Goal: Task Accomplishment & Management: Manage account settings

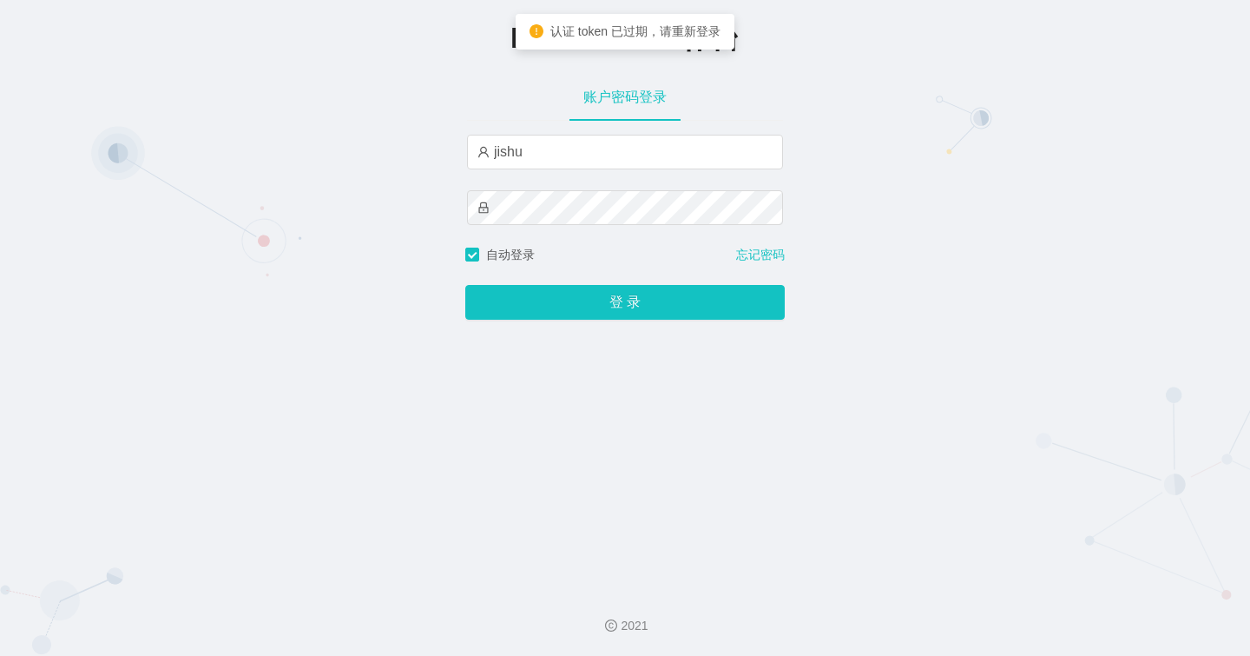
type input "jishu"
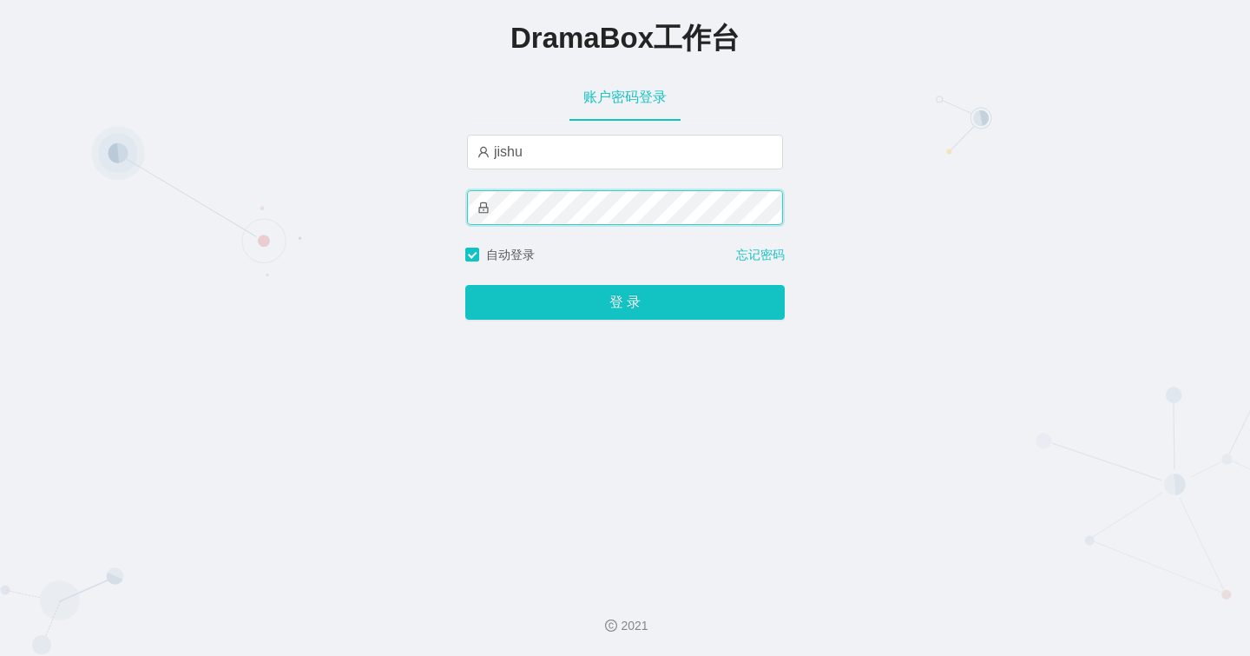
click at [465, 285] on button "登 录" at bounding box center [625, 302] width 320 height 35
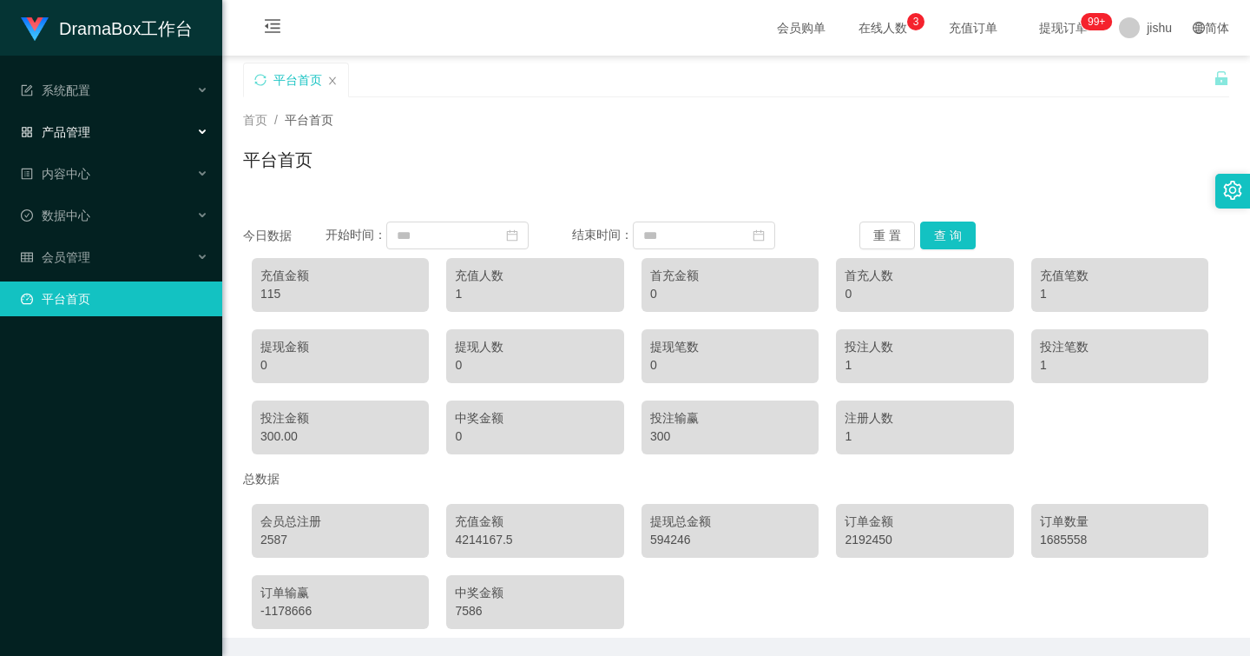
click at [148, 137] on div "产品管理" at bounding box center [111, 132] width 222 height 35
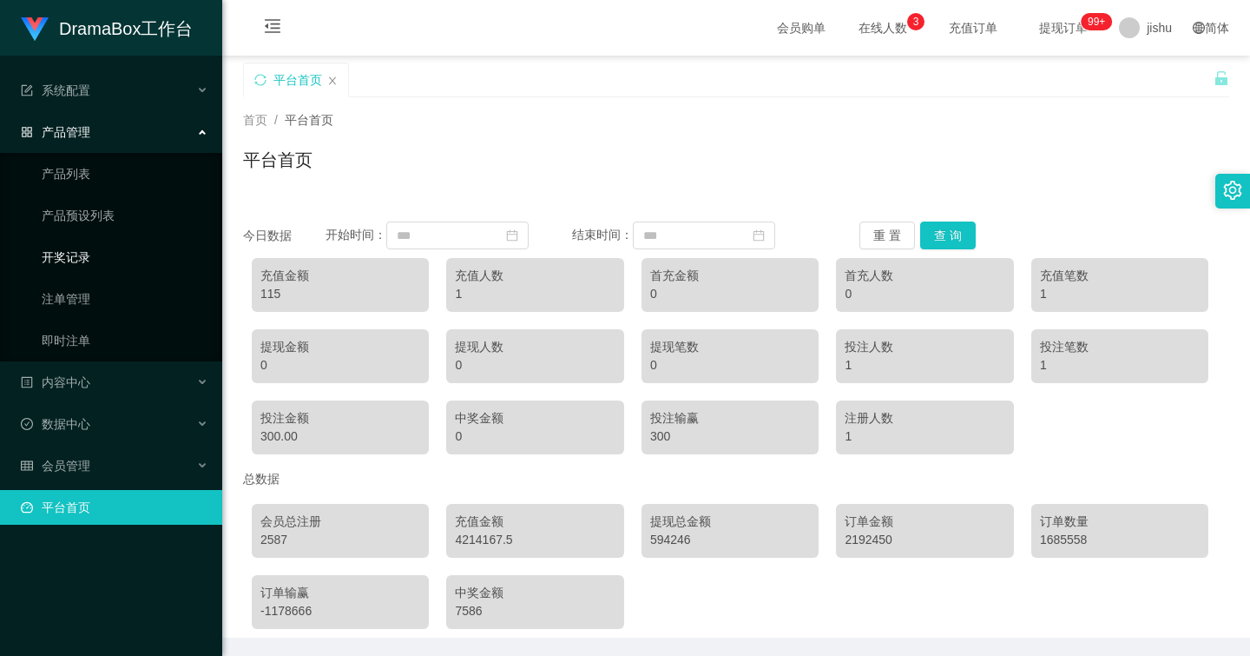
click at [93, 254] on link "开奖记录" at bounding box center [125, 257] width 167 height 35
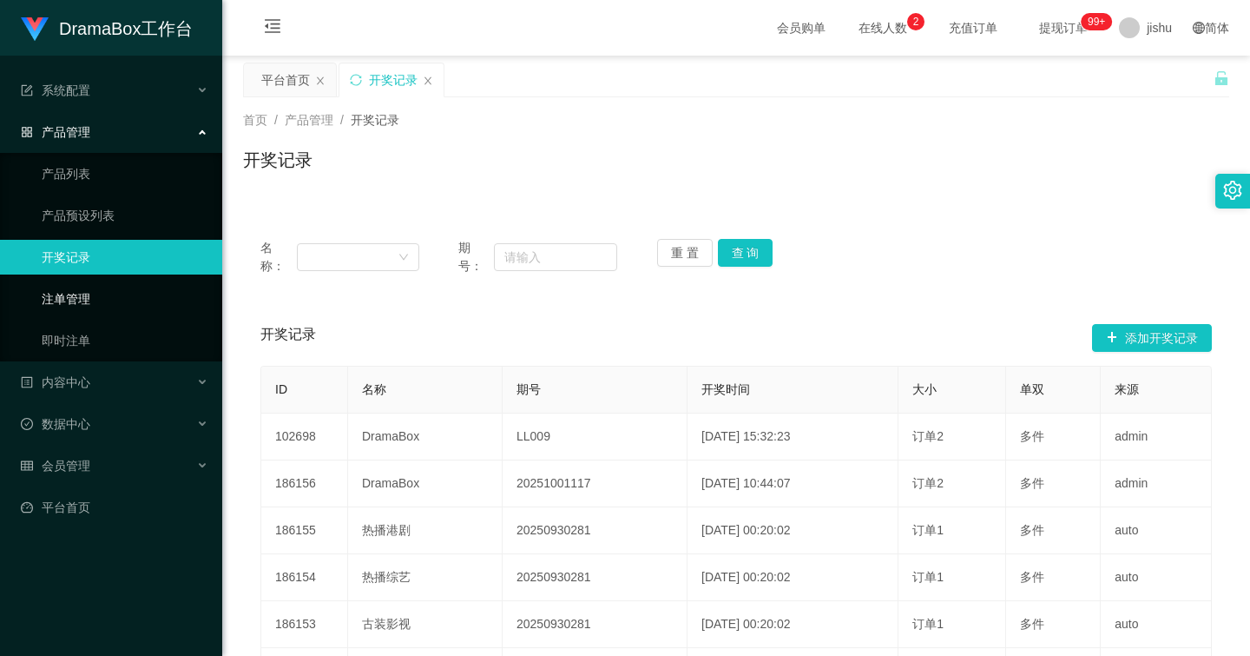
drag, startPoint x: 83, startPoint y: 294, endPoint x: 111, endPoint y: 300, distance: 28.3
click at [83, 294] on link "注单管理" at bounding box center [125, 298] width 167 height 35
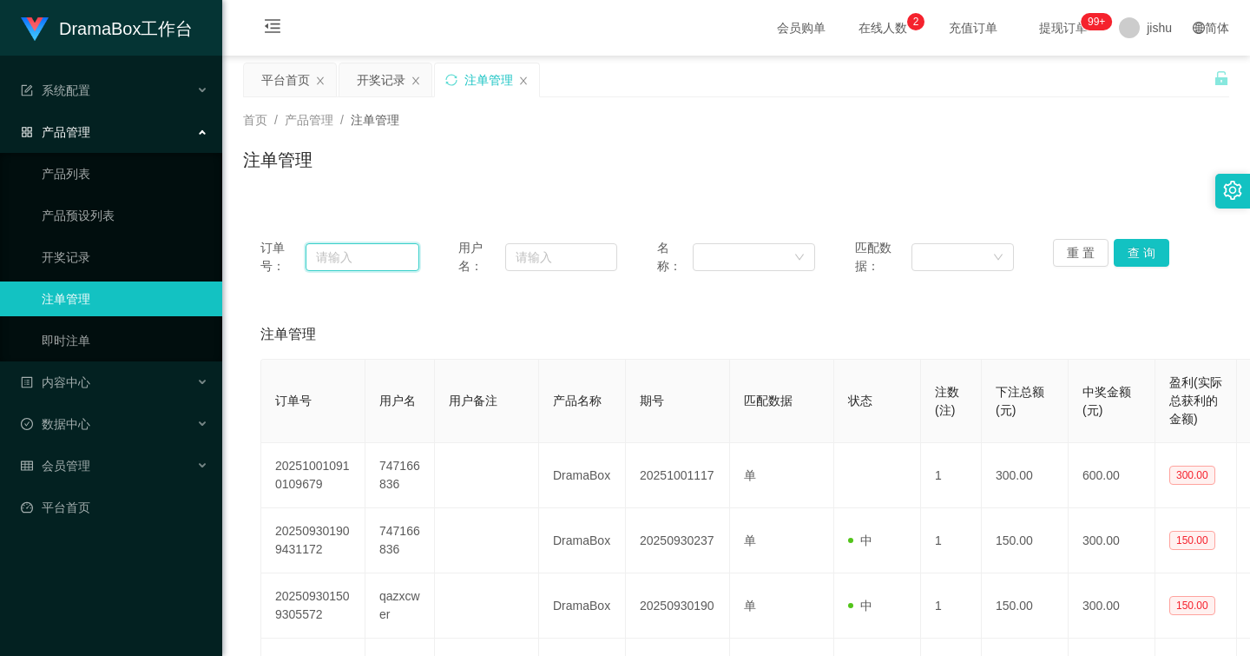
click at [337, 259] on input "text" at bounding box center [363, 257] width 114 height 28
paste input "1759236004"
type input "1759236004"
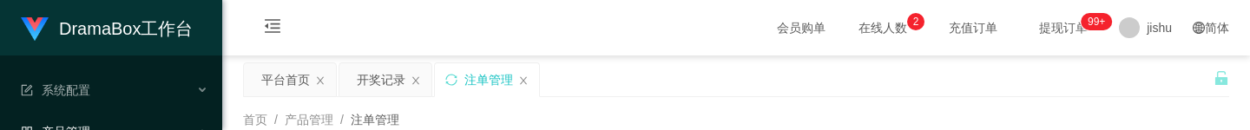
click at [456, 86] on div "注单管理" at bounding box center [487, 79] width 104 height 33
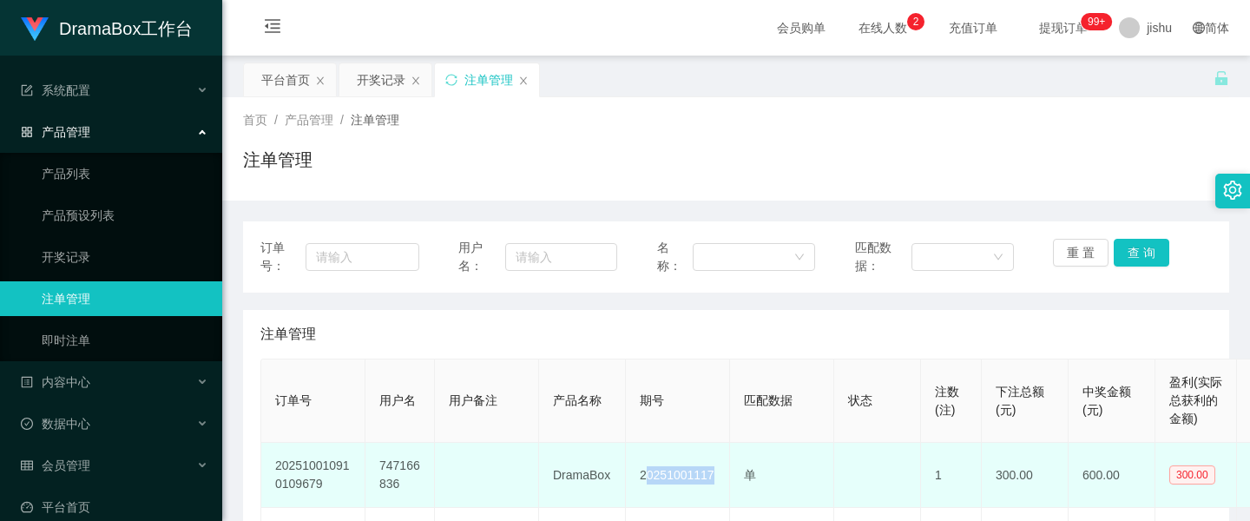
click at [644, 288] on td "20251001117" at bounding box center [678, 475] width 104 height 65
drag, startPoint x: 334, startPoint y: 488, endPoint x: 504, endPoint y: 493, distance: 169.4
click at [276, 288] on td "202510010910109679" at bounding box center [313, 475] width 104 height 65
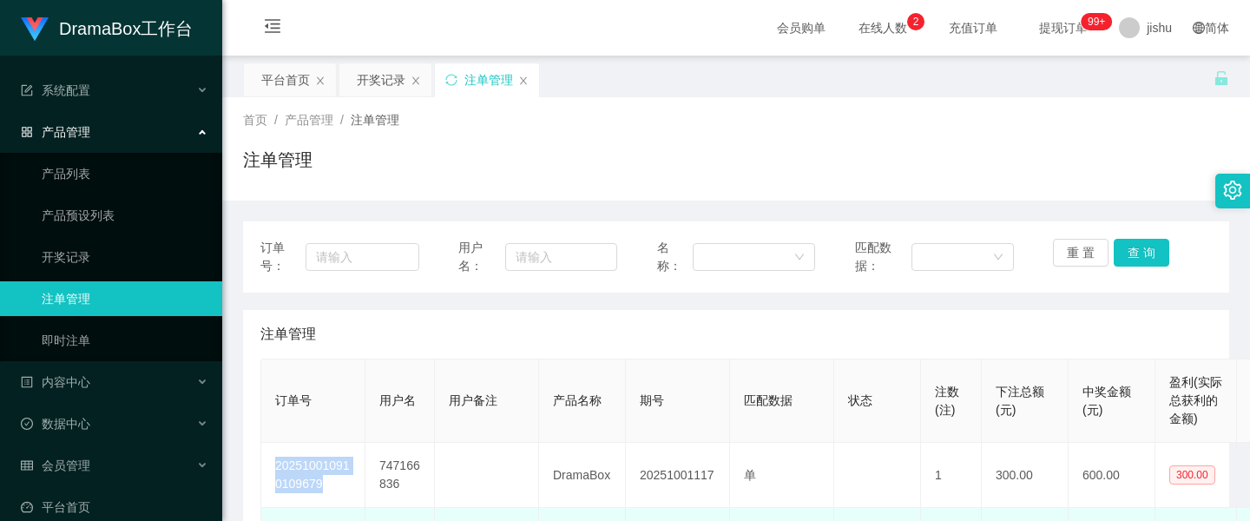
copy td "202510010910109679"
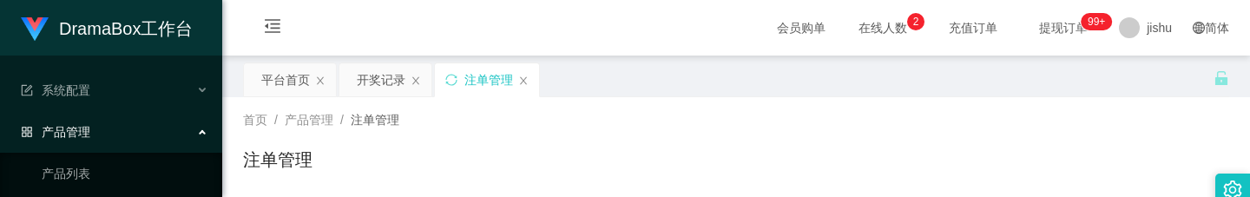
click at [462, 81] on div "注单管理" at bounding box center [487, 79] width 104 height 33
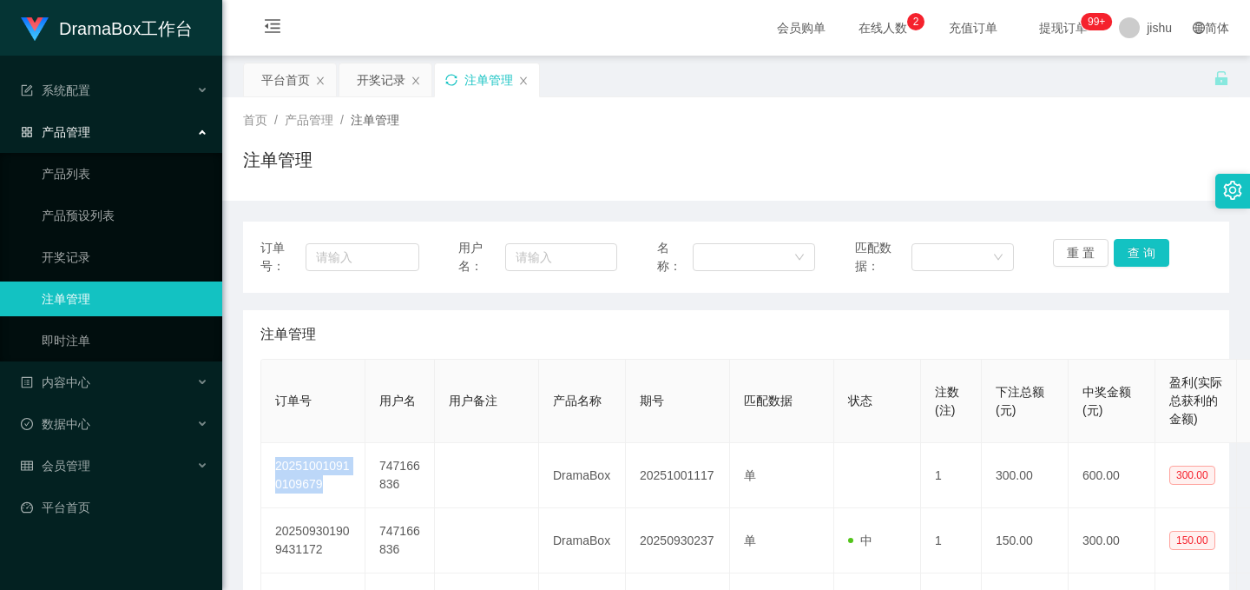
click at [446, 78] on icon "图标: sync" at bounding box center [450, 79] width 11 height 11
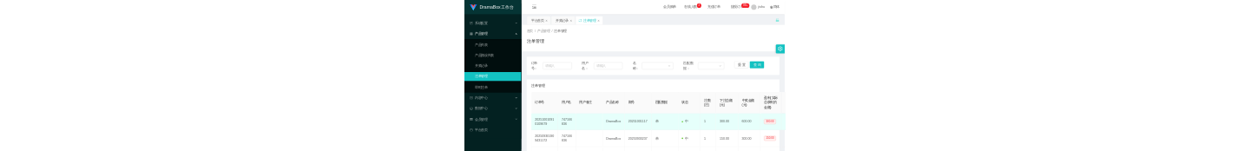
scroll to position [174, 0]
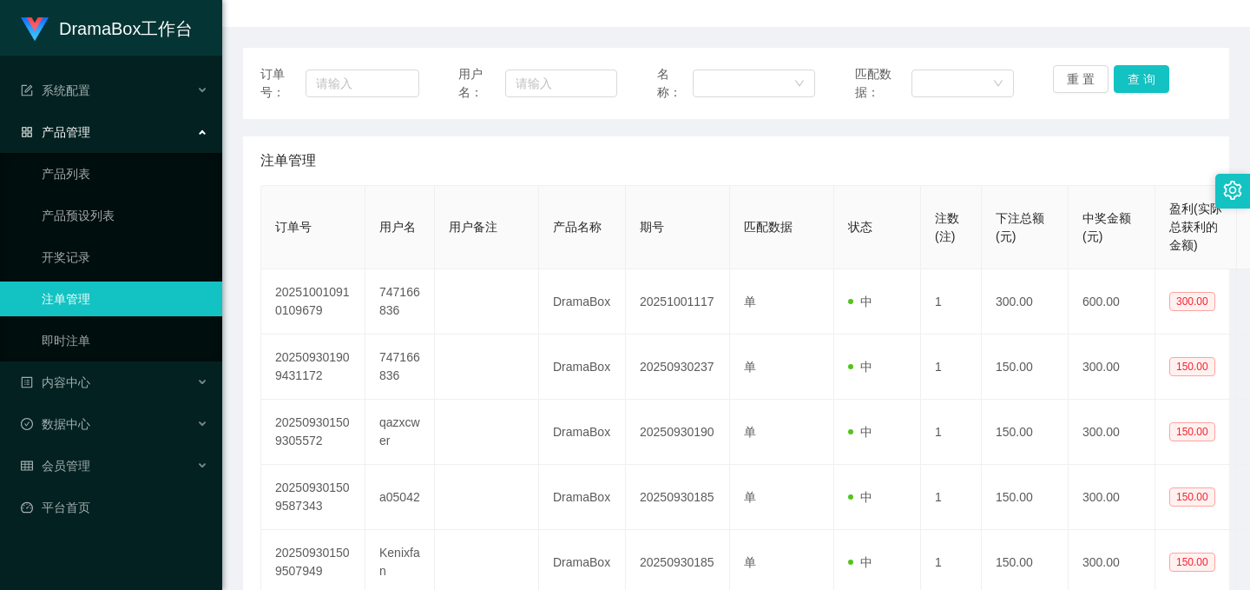
click at [1093, 171] on div "注单管理" at bounding box center [736, 160] width 952 height 49
